Goal: Information Seeking & Learning: Learn about a topic

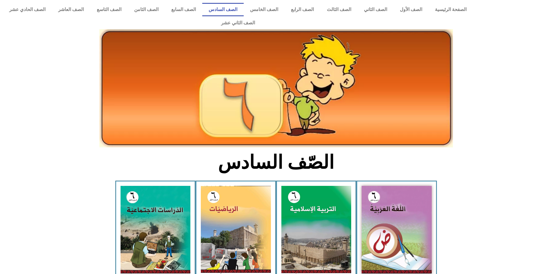
drag, startPoint x: 211, startPoint y: 182, endPoint x: 498, endPoint y: 151, distance: 289.0
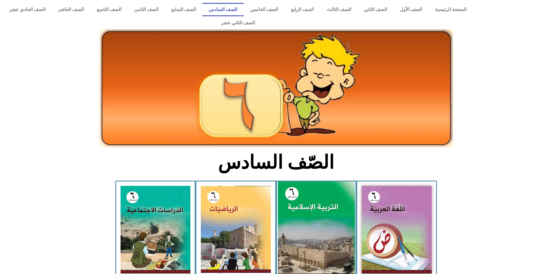
drag, startPoint x: 498, startPoint y: 151, endPoint x: 353, endPoint y: 223, distance: 161.8
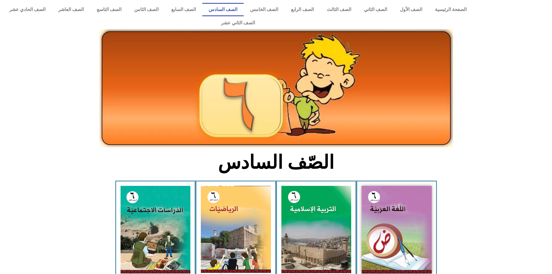
drag, startPoint x: 353, startPoint y: 223, endPoint x: 319, endPoint y: 266, distance: 54.9
click at [319, 266] on div "التربية الإسلامية - الجزء الأول" at bounding box center [316, 232] width 81 height 104
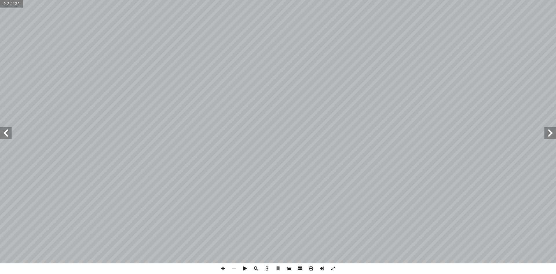
click at [266, 53] on html "الصفحة الرئيسية الصف الأول الصف الثاني الصف الثالث الصف الرابع الصف الخامس الصف…" at bounding box center [278, 26] width 556 height 53
click at [556, 138] on div "جميع حقوق الطبع محفوظة © [DOMAIN_NAME]  | [DOMAIN_NAME]  | [DOMAIN_NAME]   …" at bounding box center [278, 131] width 556 height 263
click at [1, 137] on span at bounding box center [6, 133] width 12 height 12
click at [3, 131] on span at bounding box center [6, 133] width 12 height 12
click at [1, 132] on span at bounding box center [6, 133] width 12 height 12
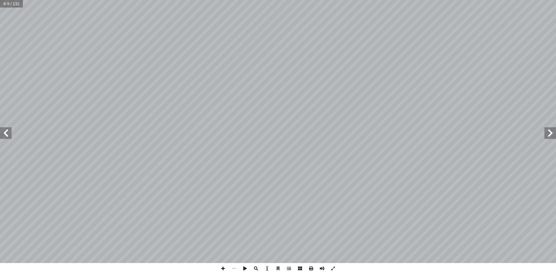
click at [1, 132] on span at bounding box center [6, 133] width 12 height 12
click at [3, 134] on span at bounding box center [6, 133] width 12 height 12
click at [333, 271] on span at bounding box center [333, 268] width 11 height 11
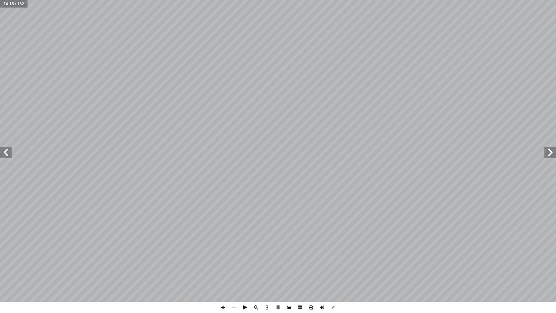
click at [1, 150] on span at bounding box center [6, 153] width 12 height 12
click at [554, 156] on span at bounding box center [551, 153] width 12 height 12
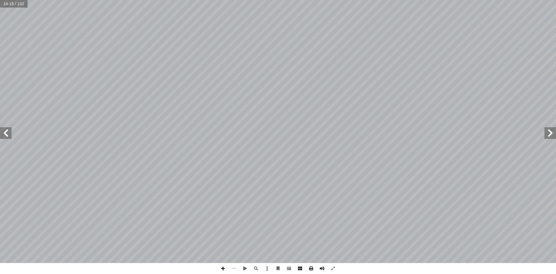
click at [555, 132] on span at bounding box center [551, 133] width 12 height 12
click at [8, 131] on span at bounding box center [6, 133] width 12 height 12
click at [1, 136] on span at bounding box center [6, 133] width 12 height 12
click at [555, 133] on span at bounding box center [551, 133] width 12 height 12
click at [555, 136] on span at bounding box center [551, 133] width 12 height 12
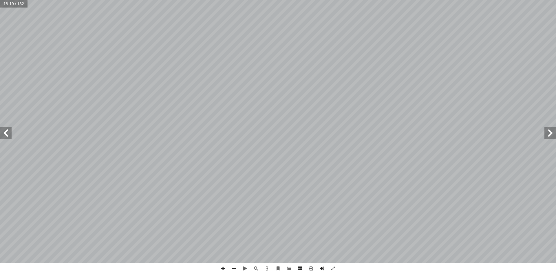
click at [556, 134] on span at bounding box center [551, 133] width 12 height 12
